Goal: Information Seeking & Learning: Learn about a topic

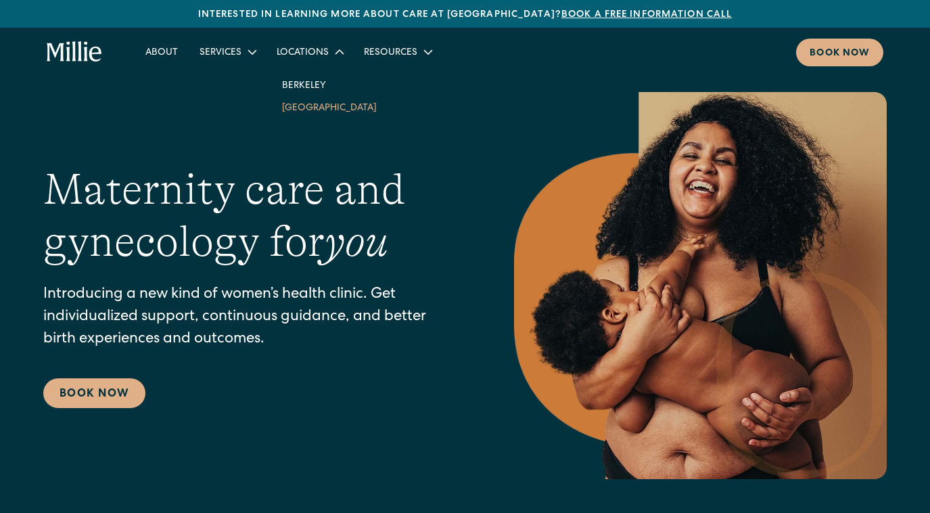
click at [307, 113] on link "[GEOGRAPHIC_DATA]" at bounding box center [329, 107] width 116 height 22
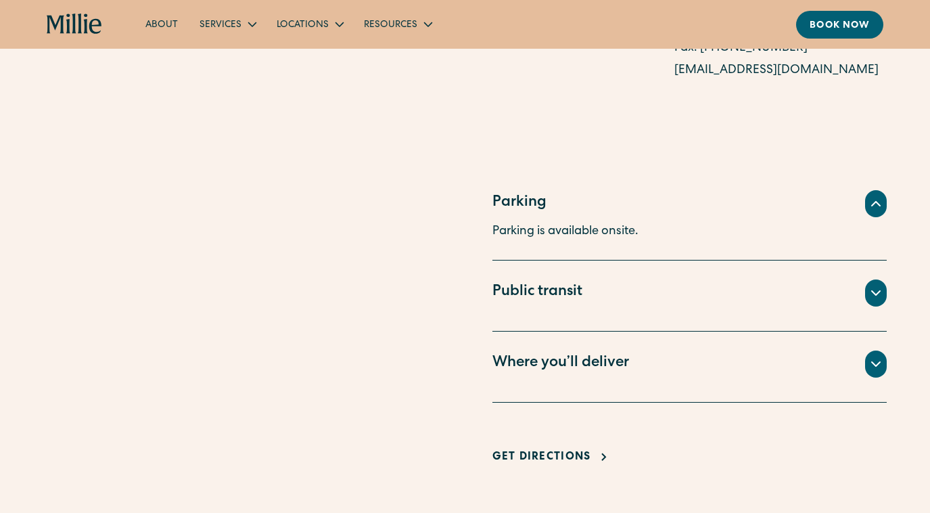
scroll to position [937, 0]
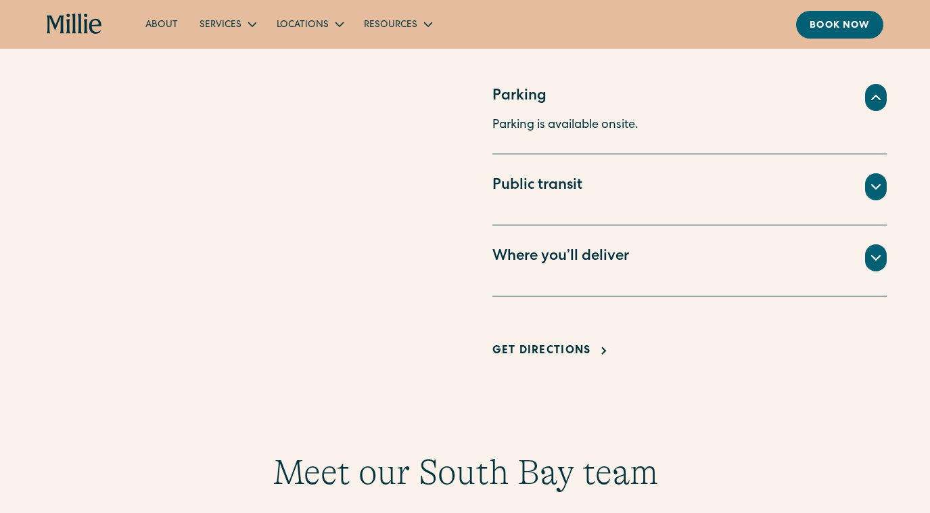
click at [572, 257] on div "Where you’ll deliver" at bounding box center [561, 257] width 137 height 22
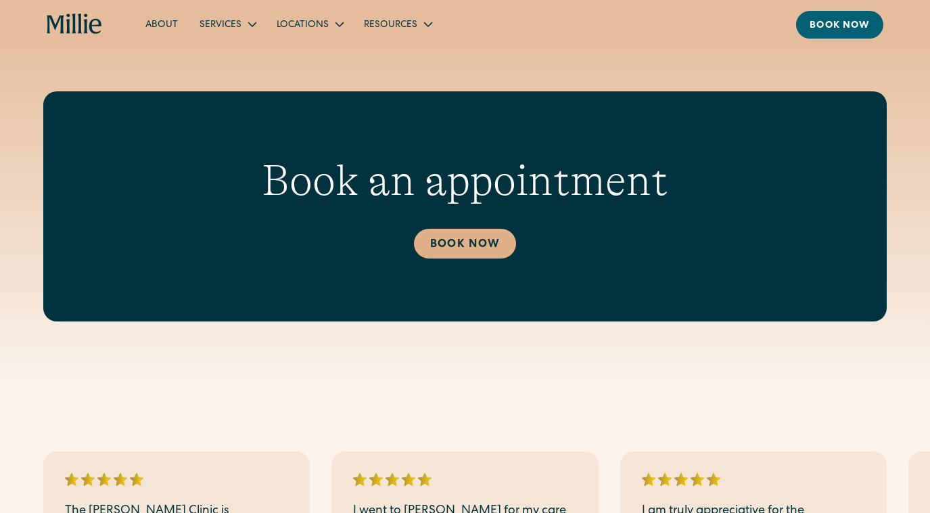
scroll to position [1899, 0]
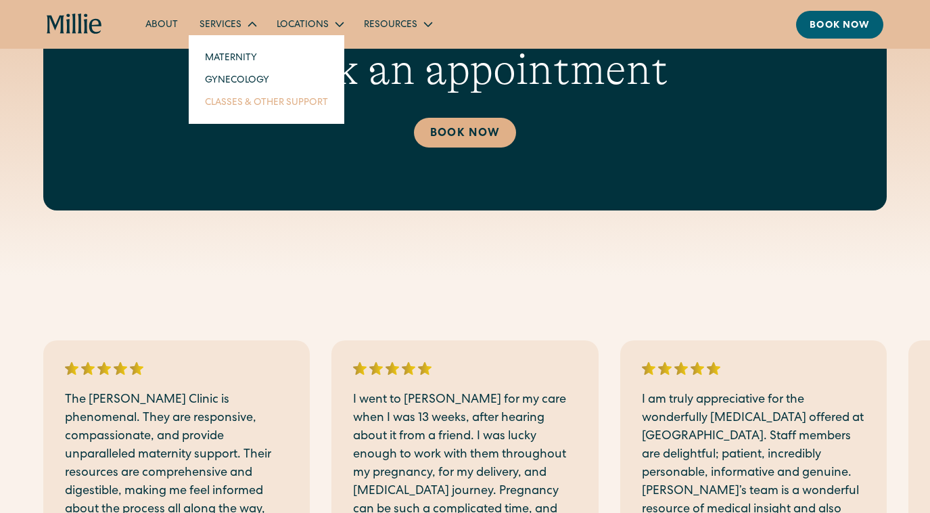
click at [265, 106] on link "Classes & Other Support" at bounding box center [266, 102] width 145 height 22
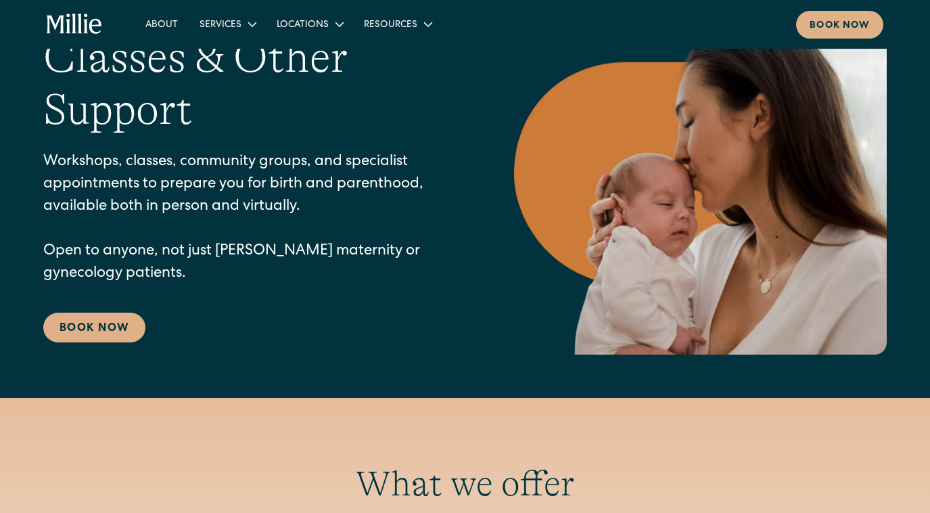
scroll to position [79, 0]
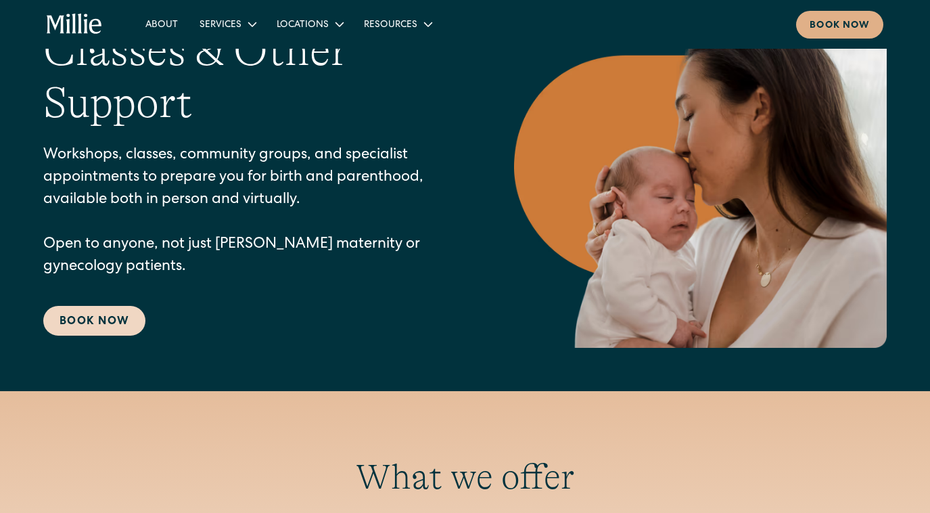
click at [102, 316] on link "Book Now" at bounding box center [94, 321] width 102 height 30
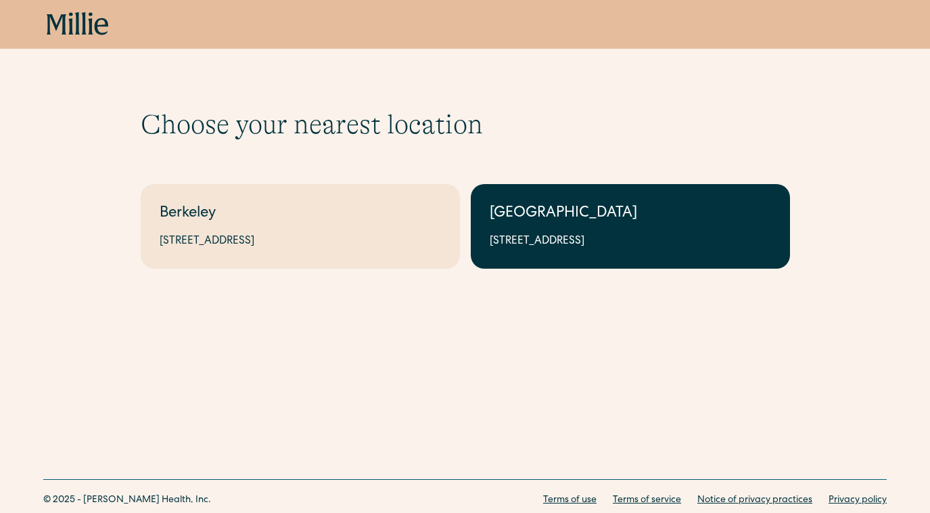
click at [545, 225] on div "[GEOGRAPHIC_DATA]" at bounding box center [630, 214] width 281 height 22
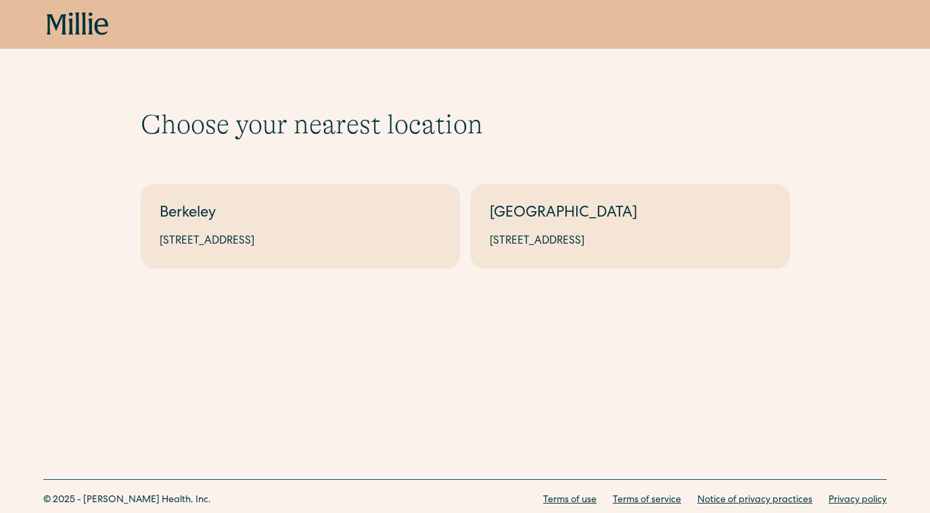
click at [81, 20] on icon at bounding box center [78, 24] width 62 height 24
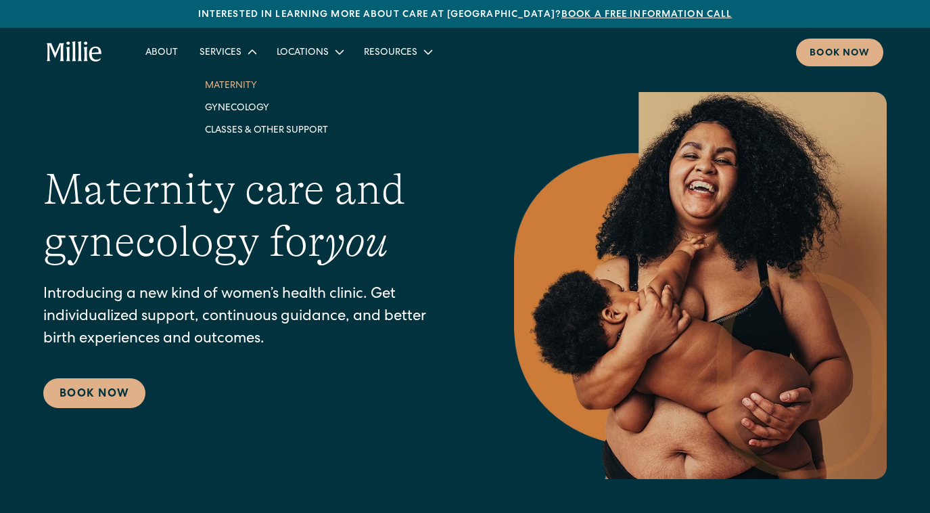
click at [241, 88] on link "Maternity" at bounding box center [266, 85] width 145 height 22
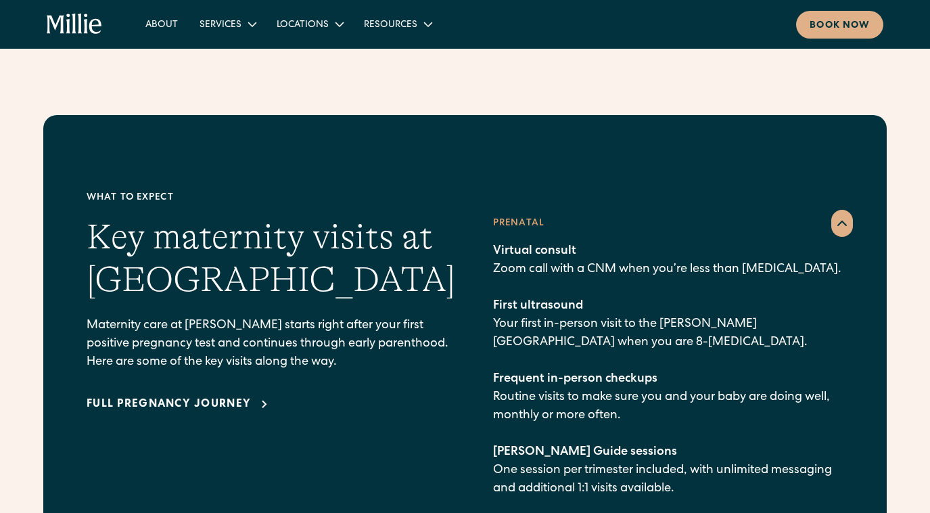
scroll to position [1816, 0]
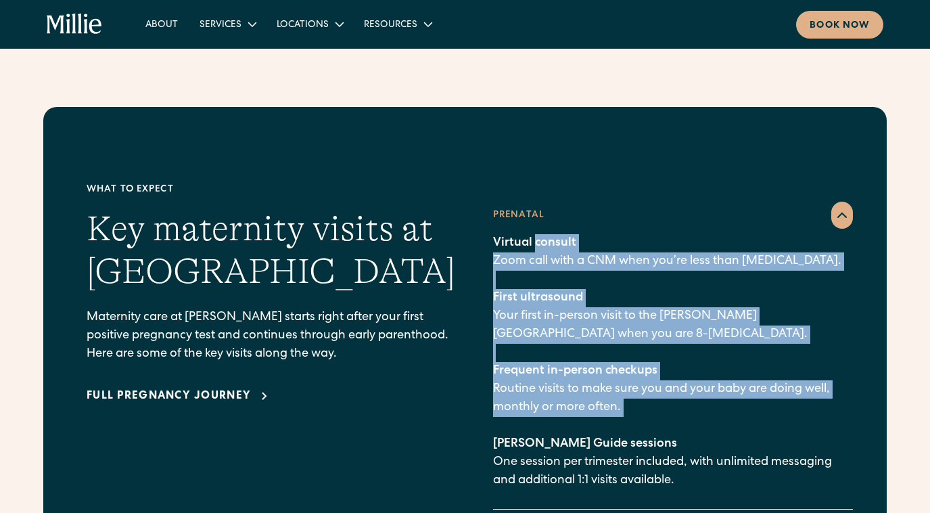
drag, startPoint x: 526, startPoint y: 222, endPoint x: 586, endPoint y: 408, distance: 195.4
click at [586, 408] on p "Virtual consult Zoom call with a CNM when you’re less than [MEDICAL_DATA]. Firs…" at bounding box center [673, 362] width 360 height 256
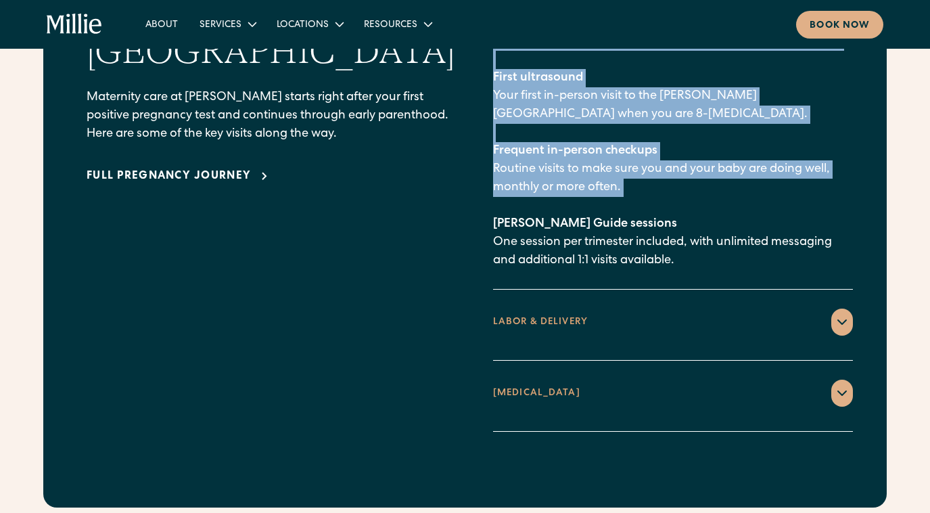
scroll to position [2040, 0]
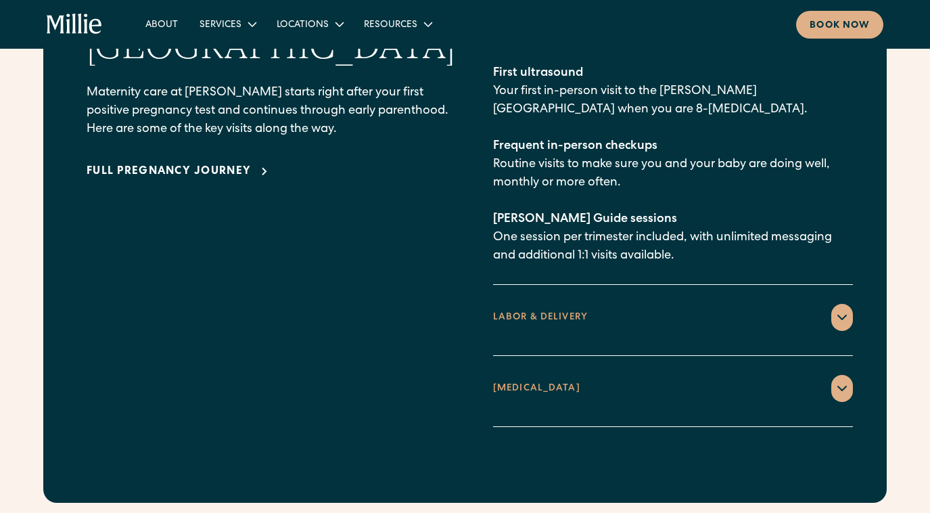
click at [642, 304] on div "LABOR & DELIVERY" at bounding box center [673, 317] width 360 height 27
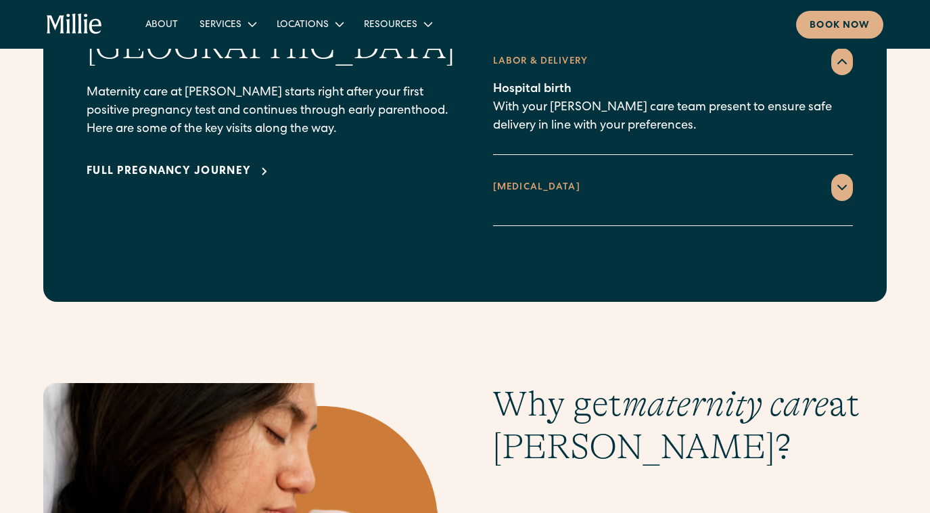
click at [657, 174] on div "[MEDICAL_DATA]" at bounding box center [673, 187] width 360 height 27
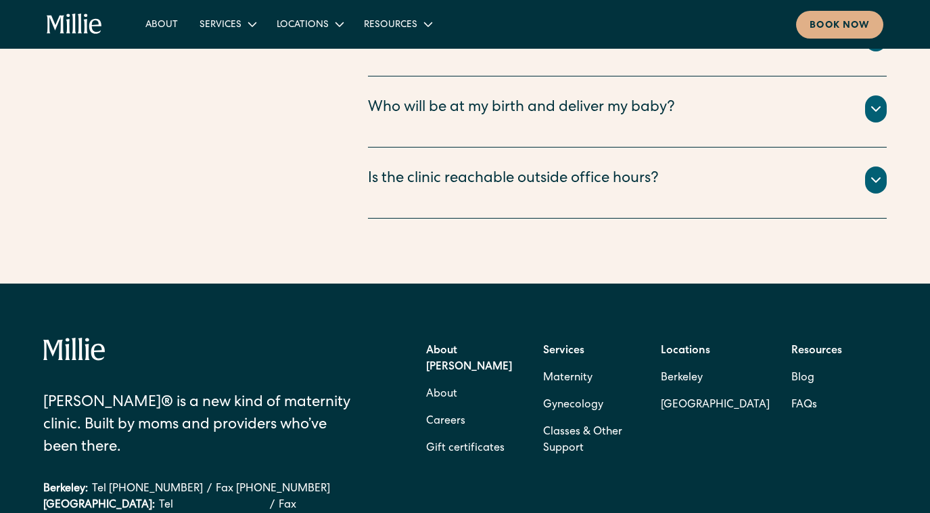
scroll to position [5123, 0]
